Goal: Task Accomplishment & Management: Manage account settings

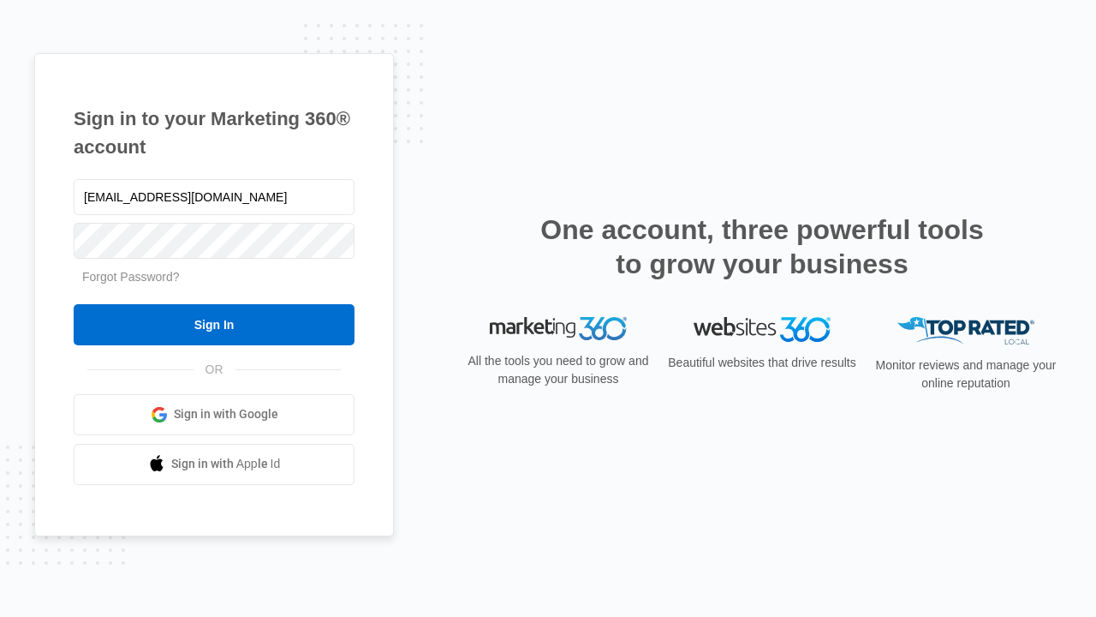
type input "dankie614@gmail.com"
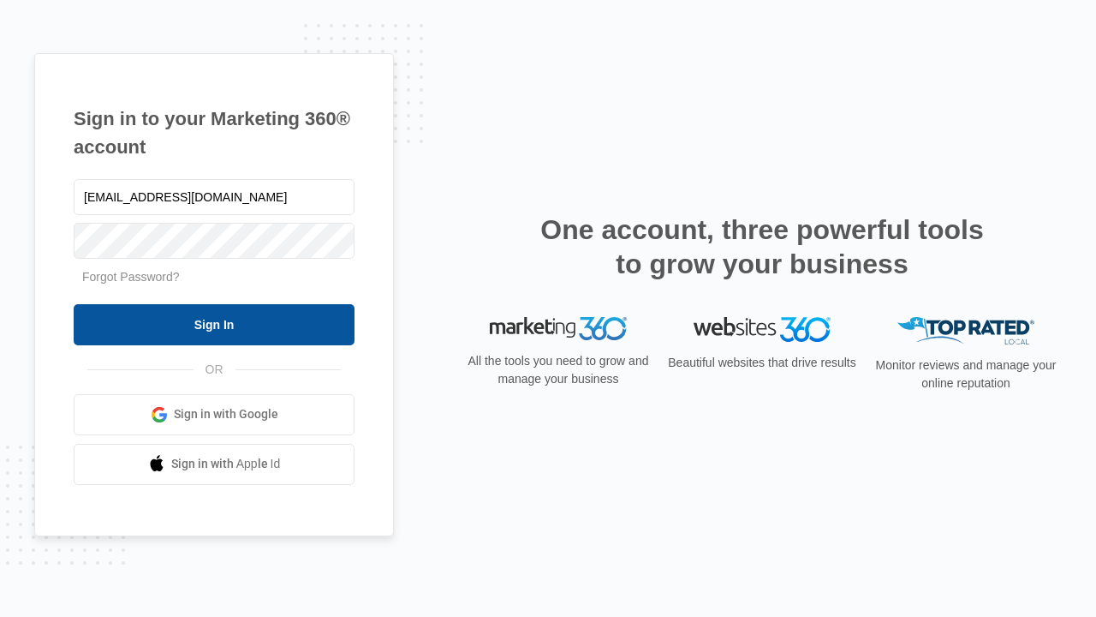
click at [214, 324] on input "Sign In" at bounding box center [214, 324] width 281 height 41
